Goal: Find contact information: Find contact information

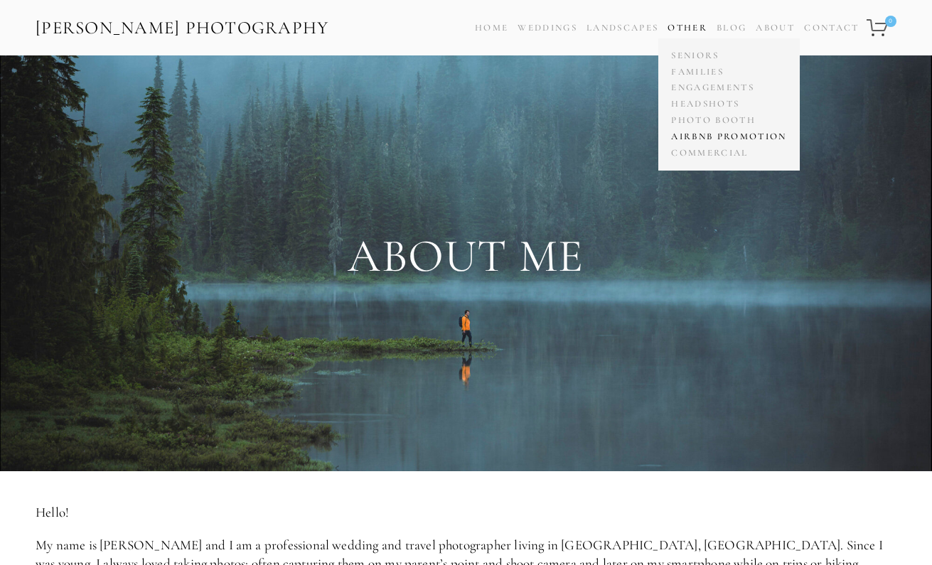
click at [698, 132] on link "Airbnb Promotion" at bounding box center [728, 137] width 122 height 16
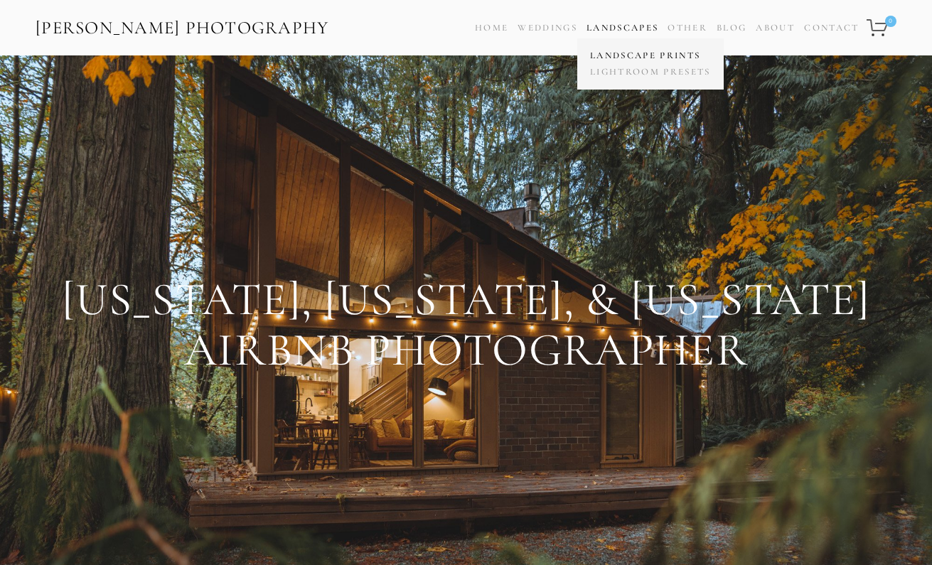
click at [607, 56] on link "Landscape Prints" at bounding box center [650, 56] width 128 height 16
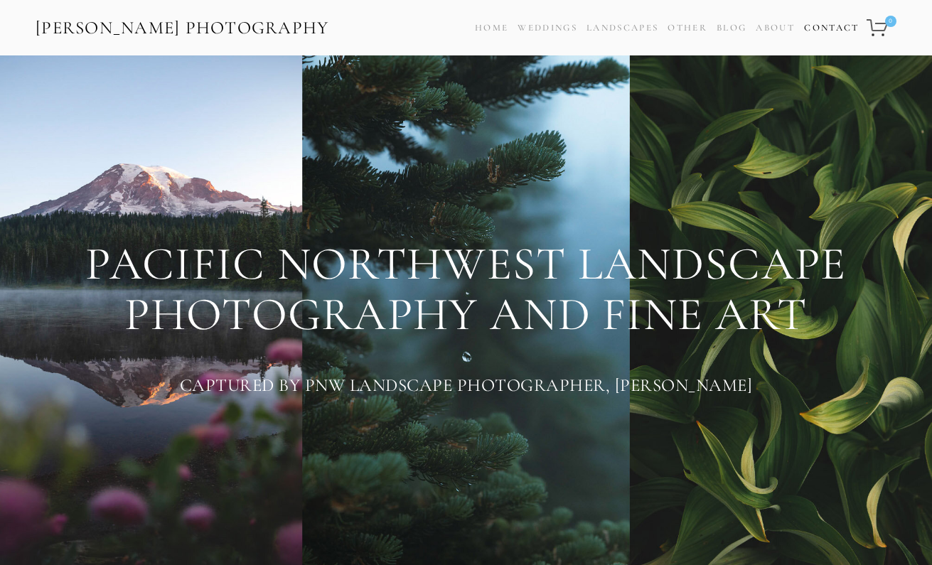
click at [834, 28] on link "Contact" at bounding box center [831, 28] width 55 height 21
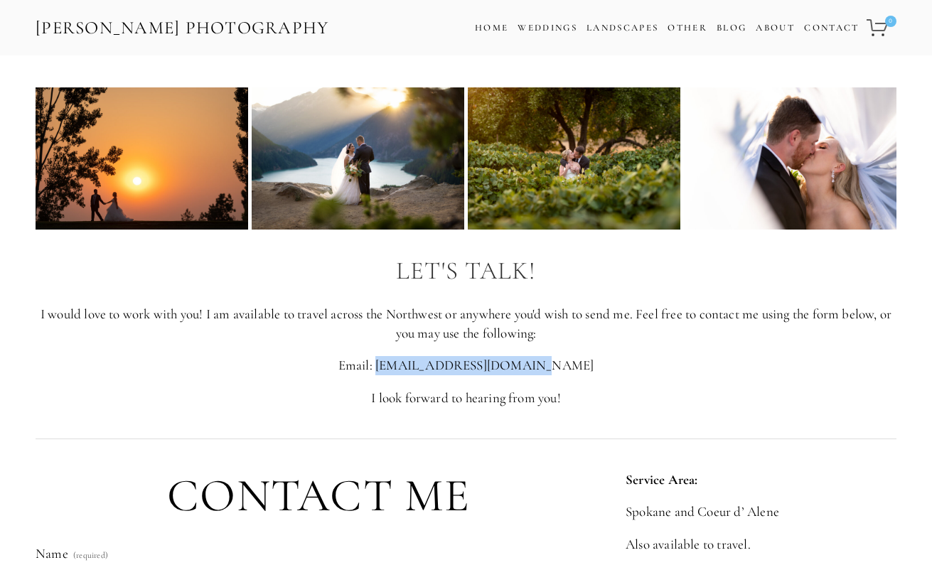
drag, startPoint x: 555, startPoint y: 367, endPoint x: 418, endPoint y: 368, distance: 137.2
click at [418, 368] on p "Email: [EMAIL_ADDRESS][DOMAIN_NAME]" at bounding box center [466, 365] width 861 height 19
copy p "[EMAIL_ADDRESS][DOMAIN_NAME]"
